Goal: Information Seeking & Learning: Learn about a topic

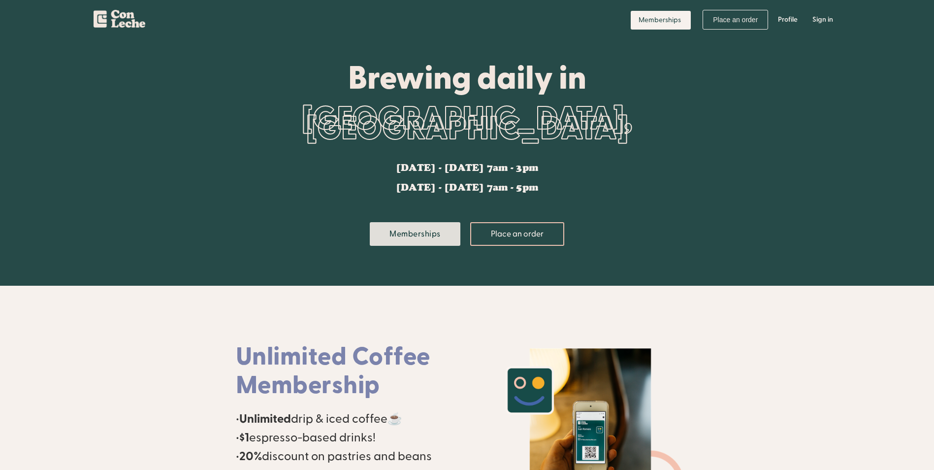
click at [405, 222] on link "Memberships" at bounding box center [415, 234] width 91 height 24
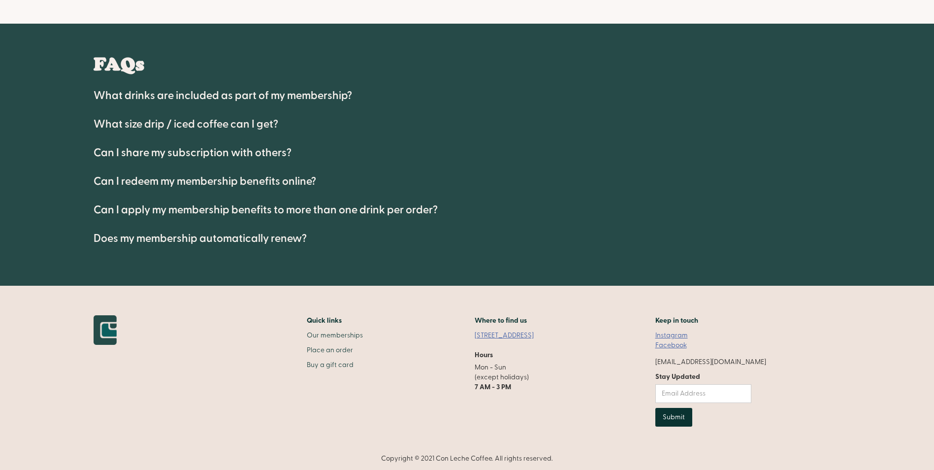
scroll to position [564, 0]
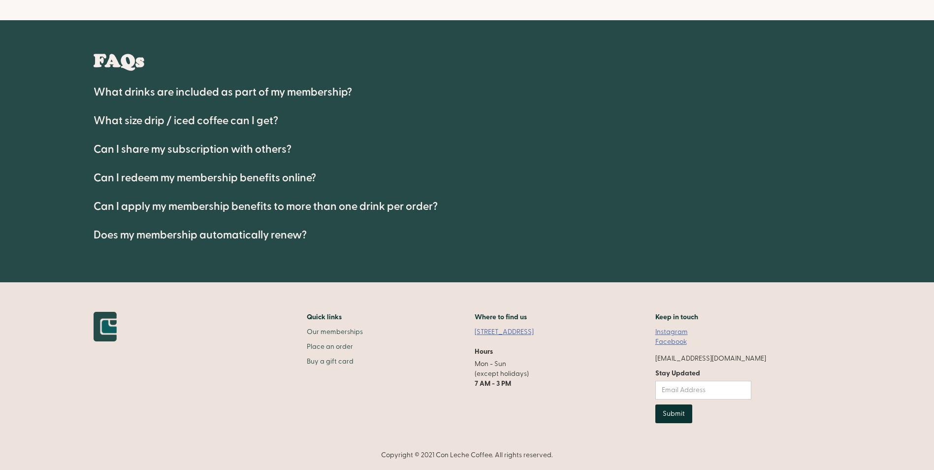
click at [263, 141] on div "Can I share my subscription with others?" at bounding box center [468, 149] width 748 height 22
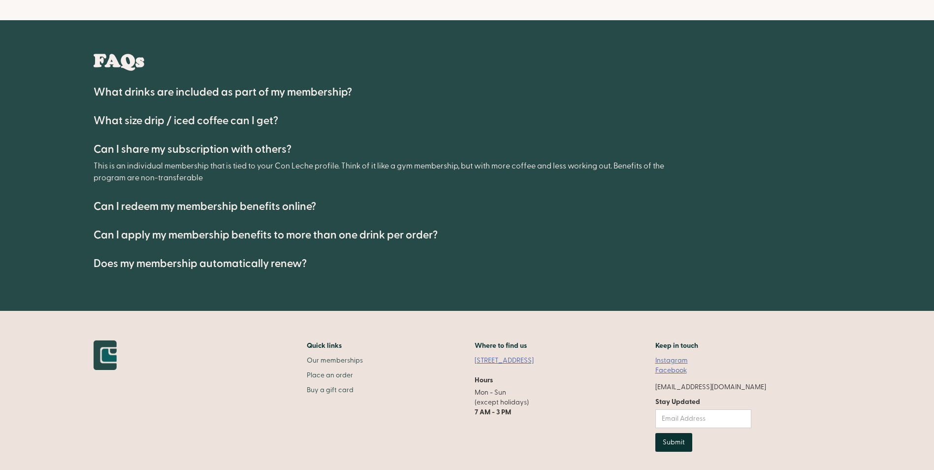
click at [408, 232] on h4 "Can I apply my membership benefits to more than one drink per order?" at bounding box center [266, 235] width 344 height 12
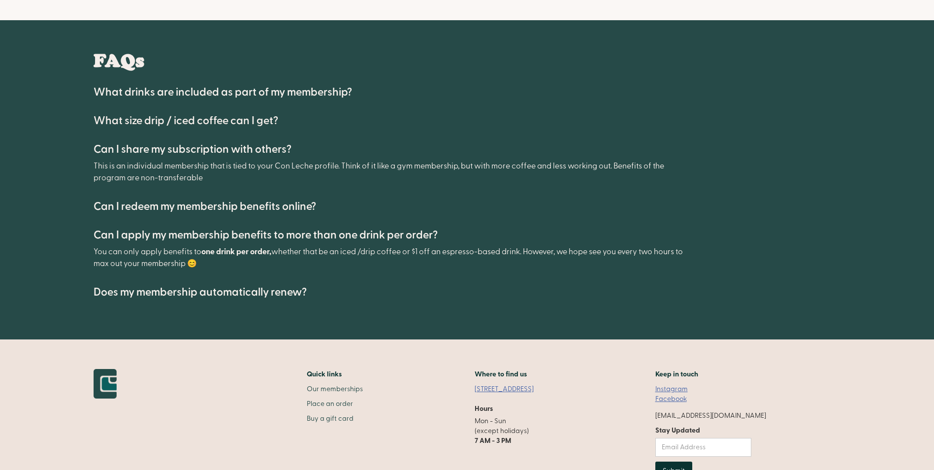
click at [280, 284] on div "Does my membership automatically renew?" at bounding box center [468, 292] width 748 height 22
